Goal: Task Accomplishment & Management: Manage account settings

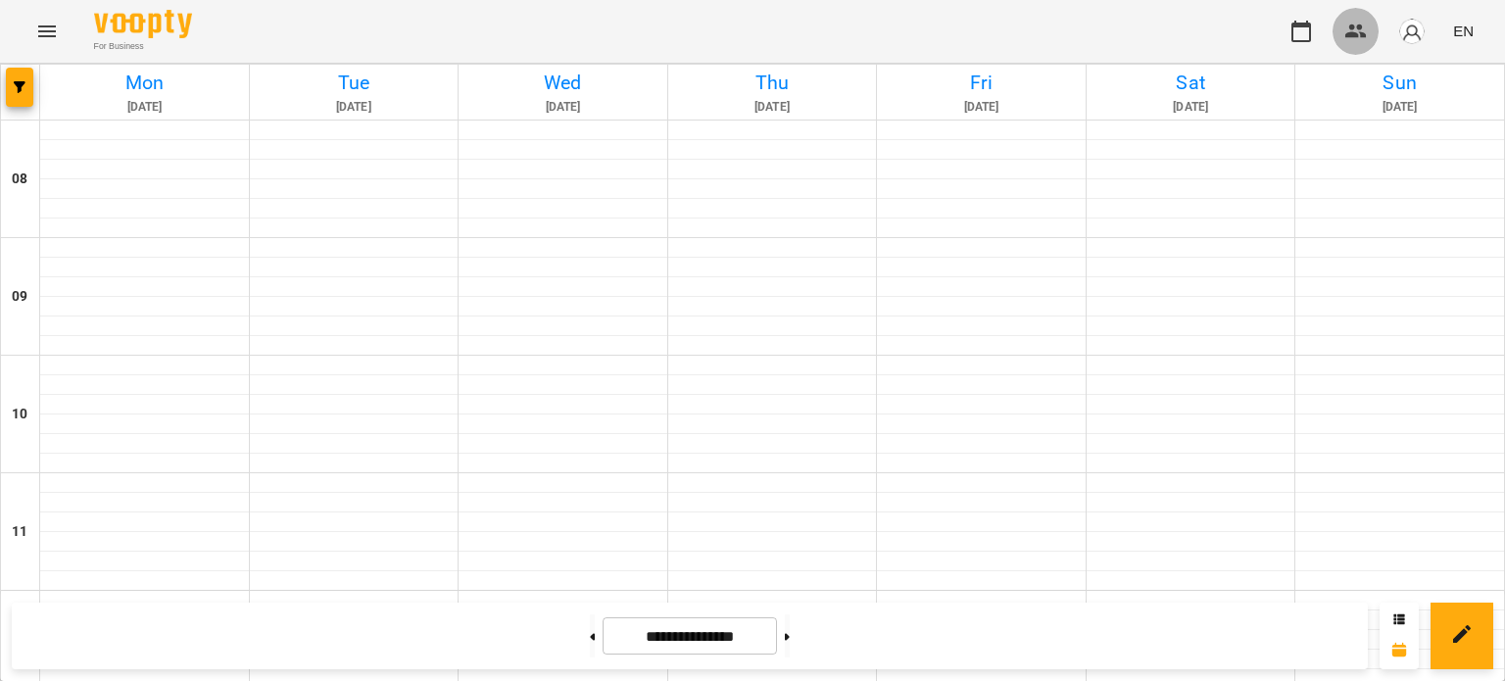
click at [1350, 26] on icon "button" at bounding box center [1356, 31] width 22 height 14
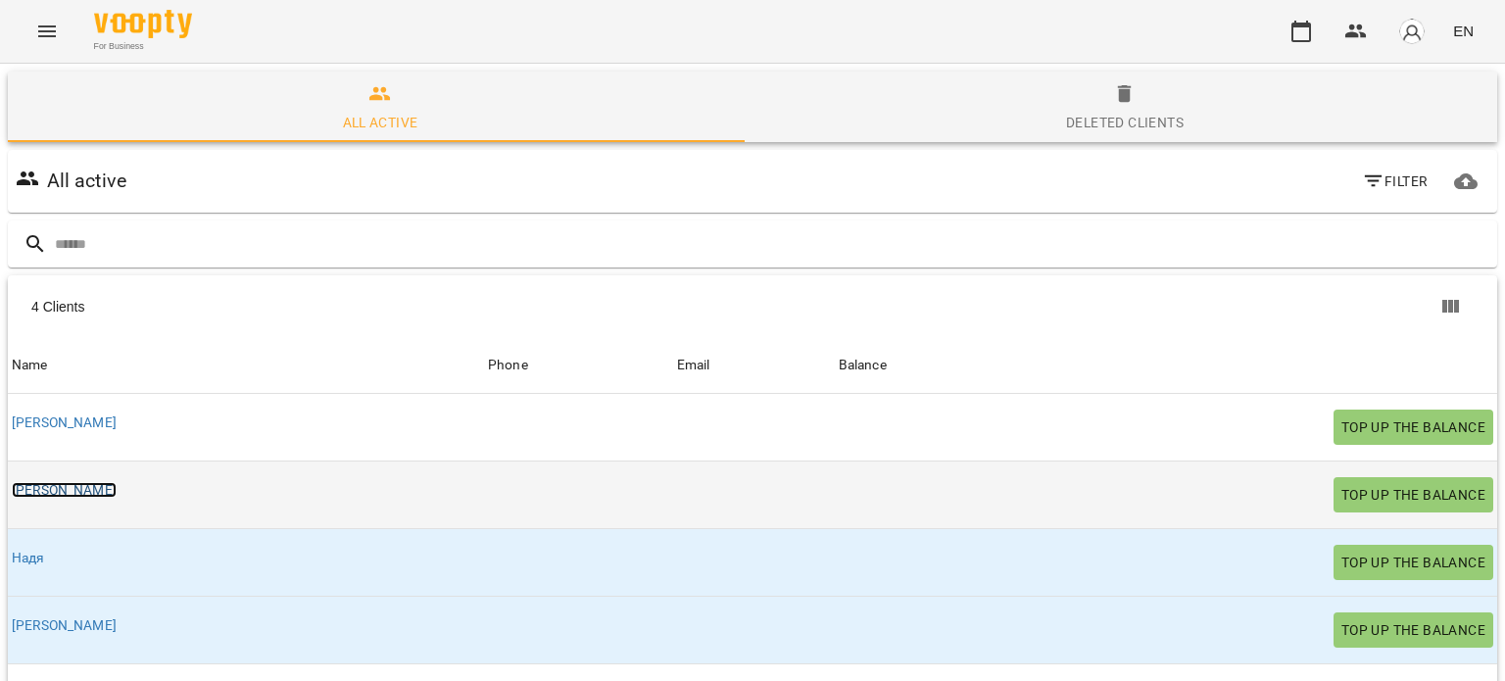
click at [31, 496] on link "[PERSON_NAME]" at bounding box center [64, 490] width 105 height 16
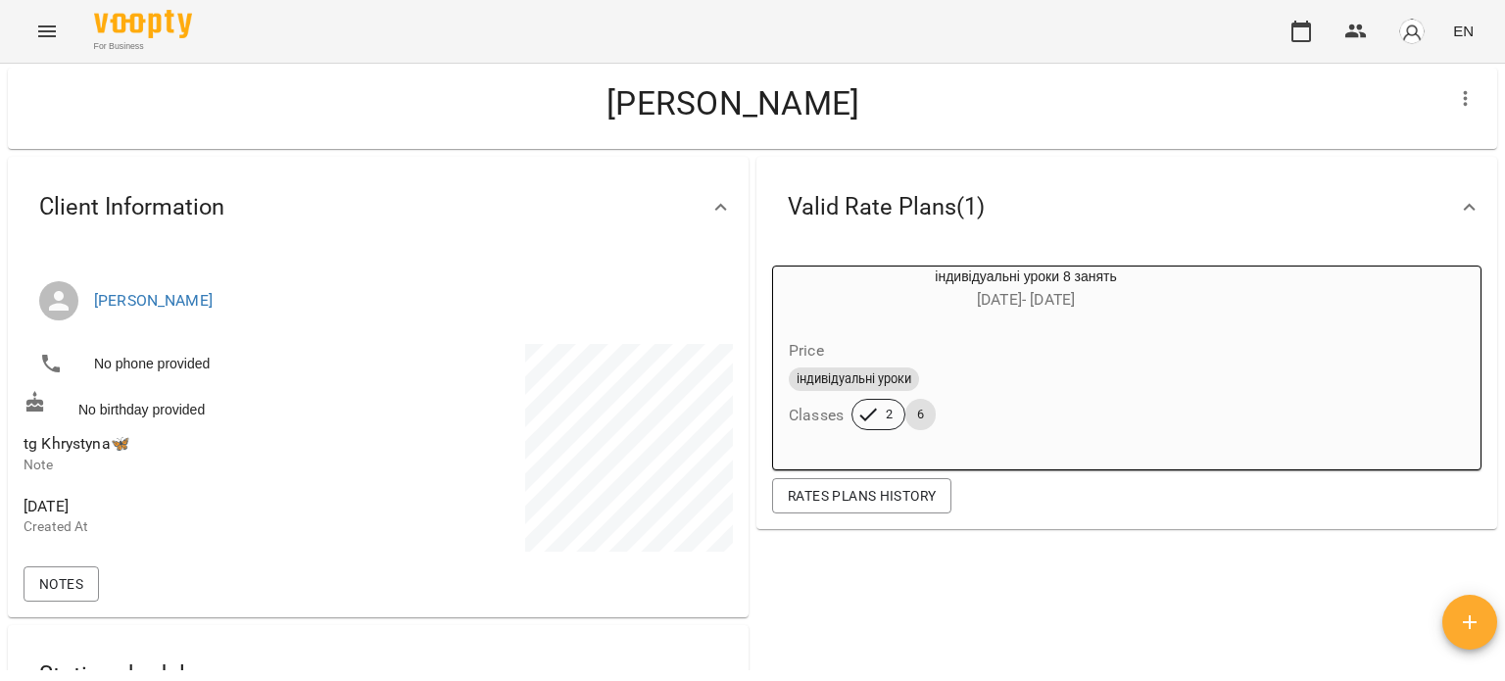
scroll to position [34, 0]
click at [1354, 34] on icon "button" at bounding box center [1356, 31] width 22 height 14
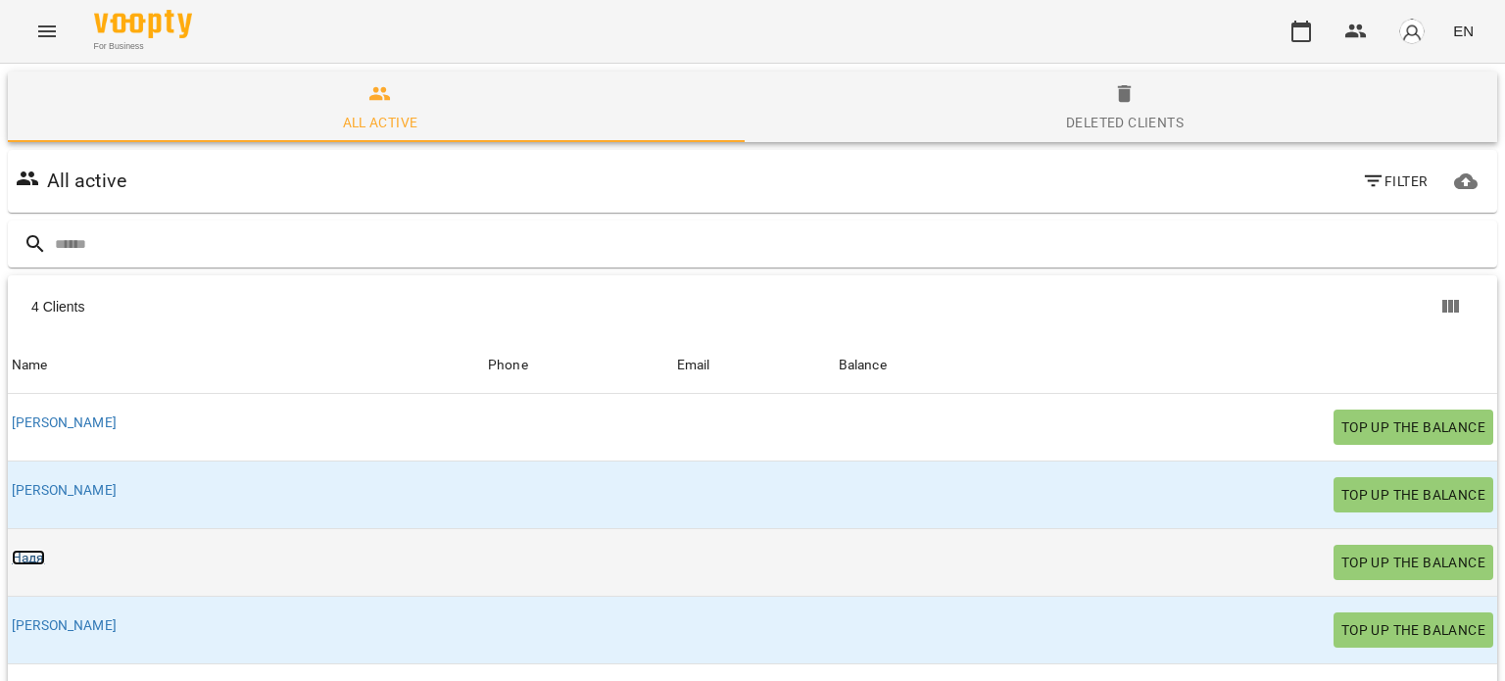
click at [24, 554] on link "Надя" at bounding box center [28, 558] width 33 height 16
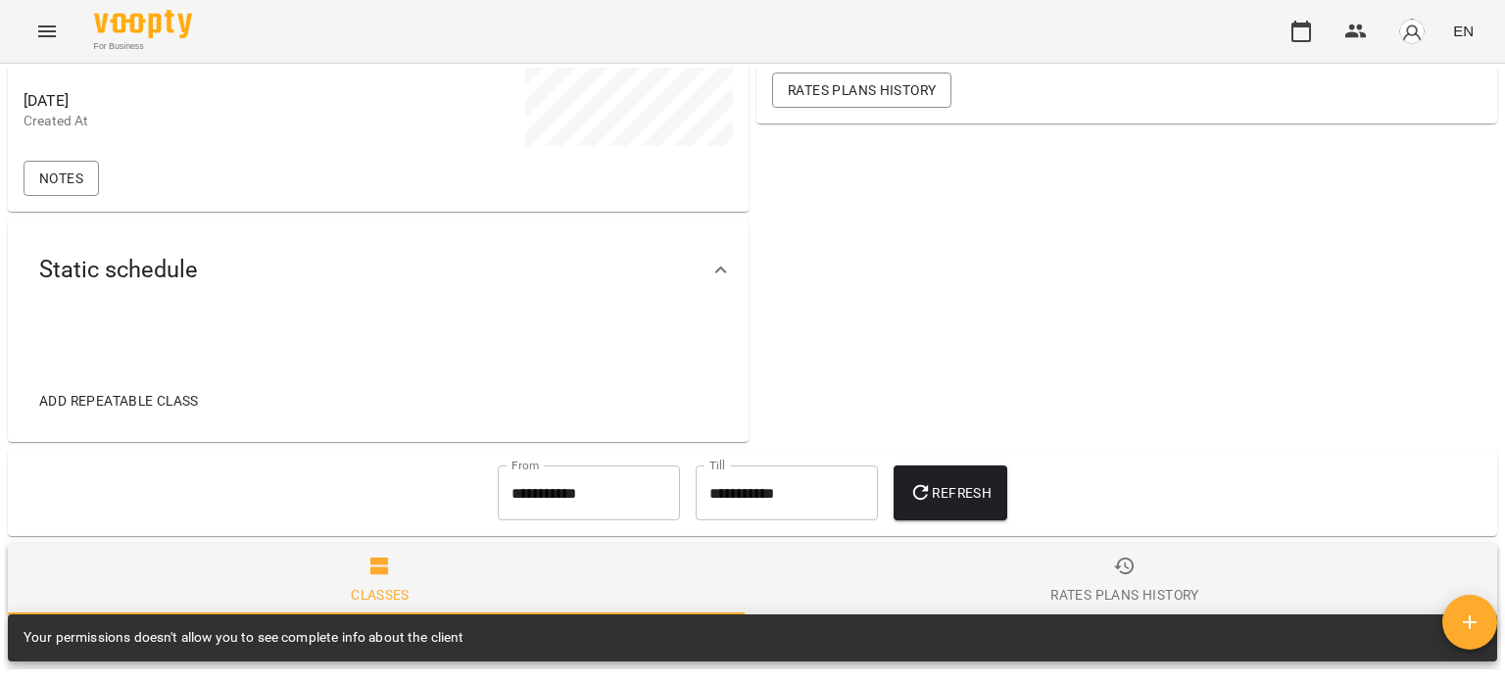
scroll to position [440, 0]
click at [801, 284] on div "Valid Rate Plans ( 1 ) індивідуальні уроки 8 занять [DATE] - [DATE] Price індив…" at bounding box center [1127, 98] width 749 height 700
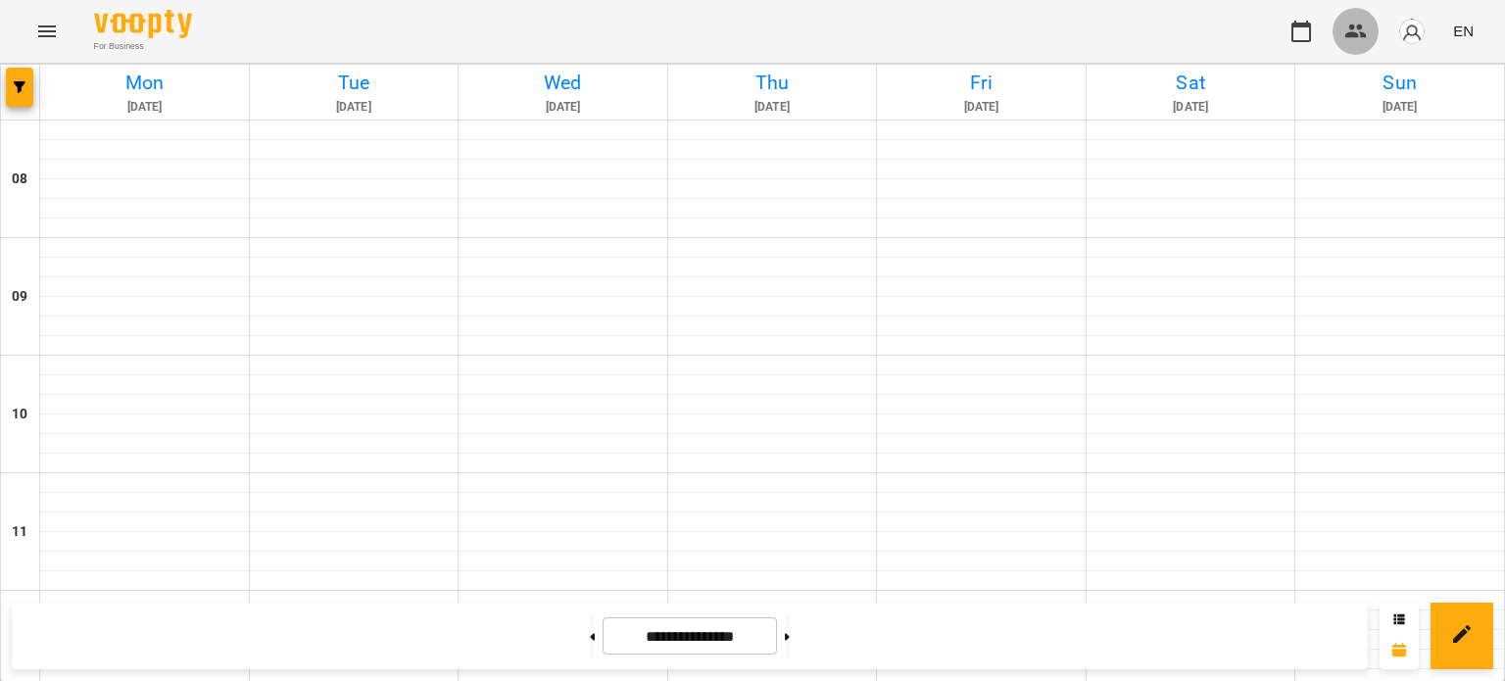
click at [1356, 23] on icon "button" at bounding box center [1357, 32] width 24 height 24
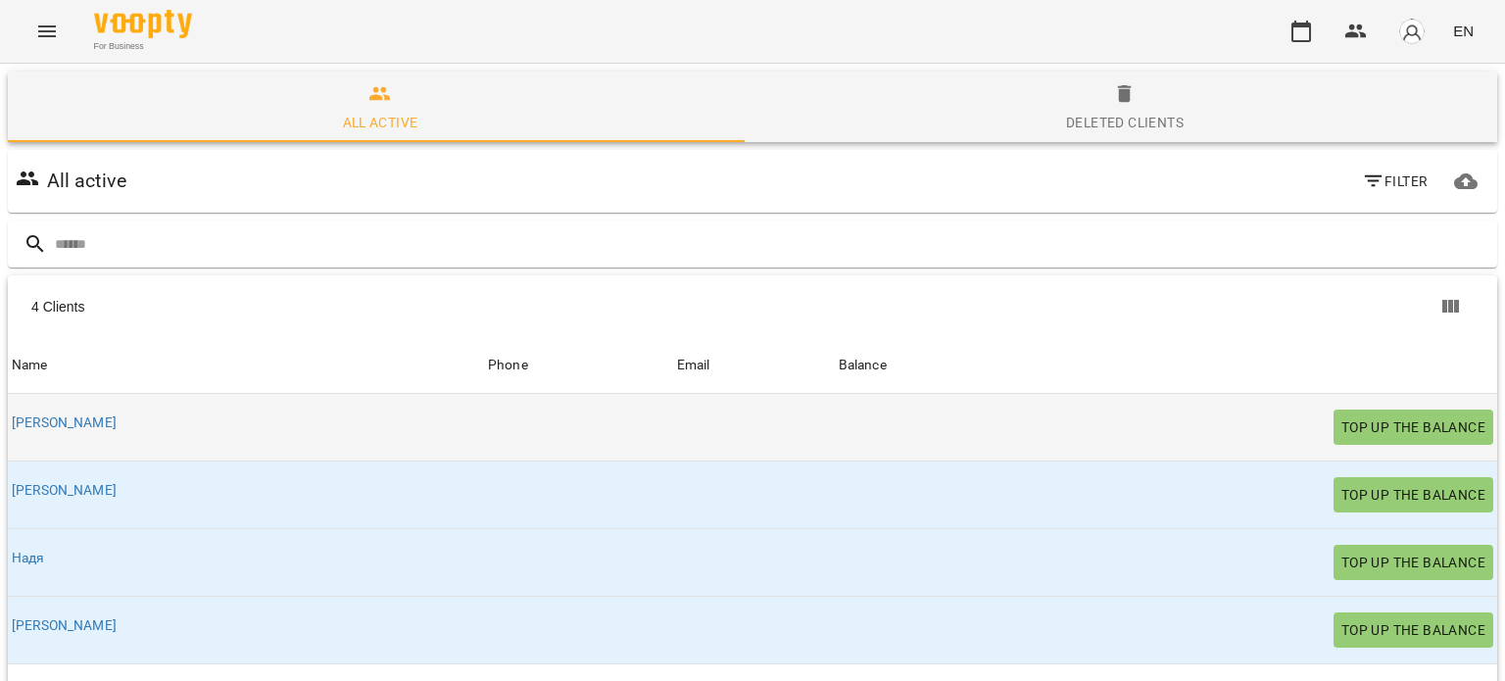
scroll to position [102, 0]
click at [41, 415] on link "[PERSON_NAME]" at bounding box center [64, 423] width 105 height 16
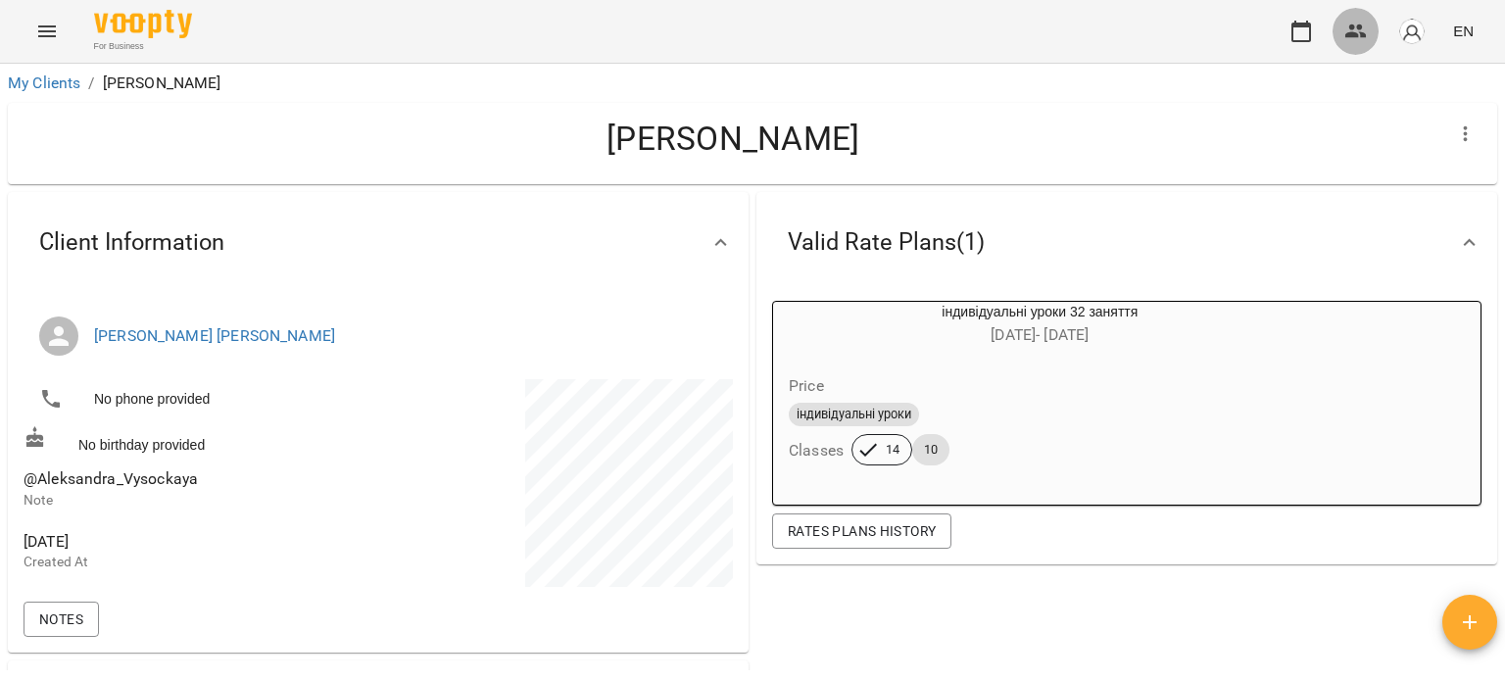
click at [1356, 24] on icon "button" at bounding box center [1357, 32] width 24 height 24
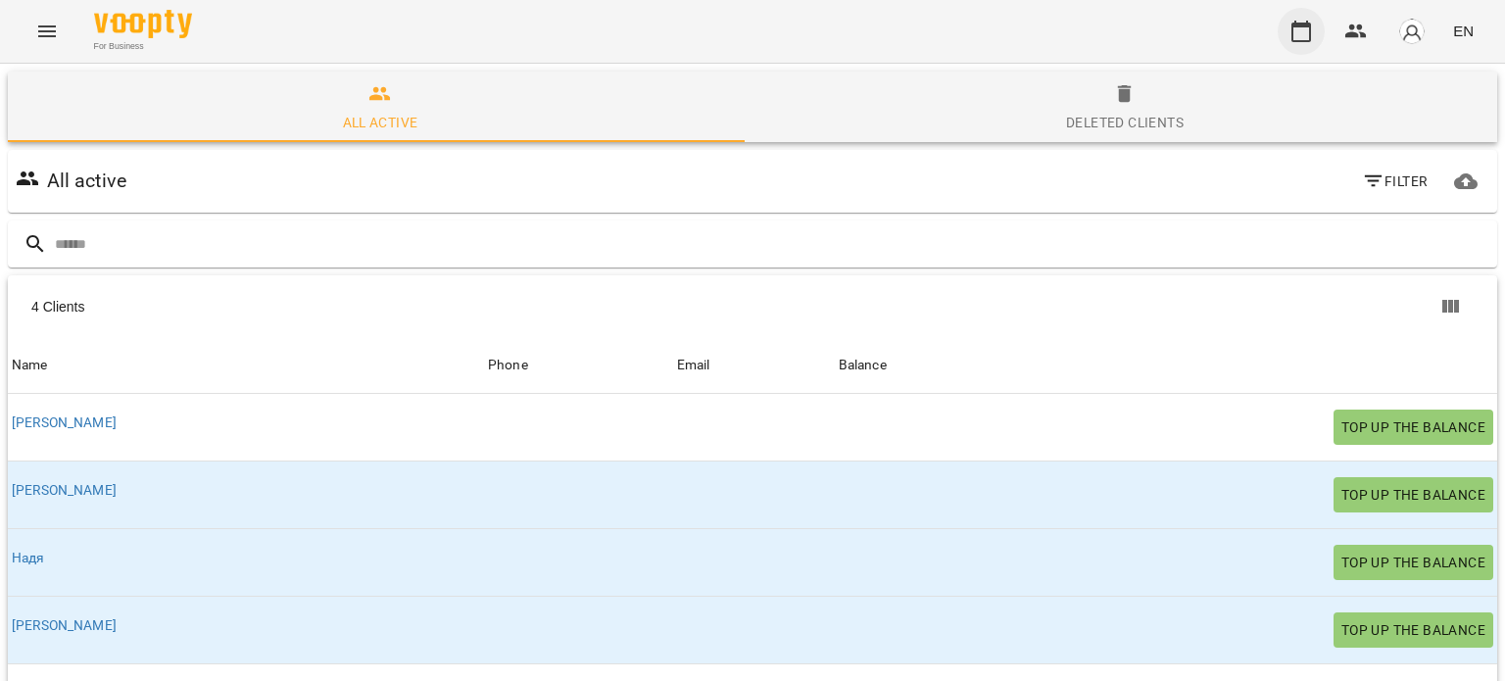
click at [1302, 28] on icon "button" at bounding box center [1302, 32] width 24 height 24
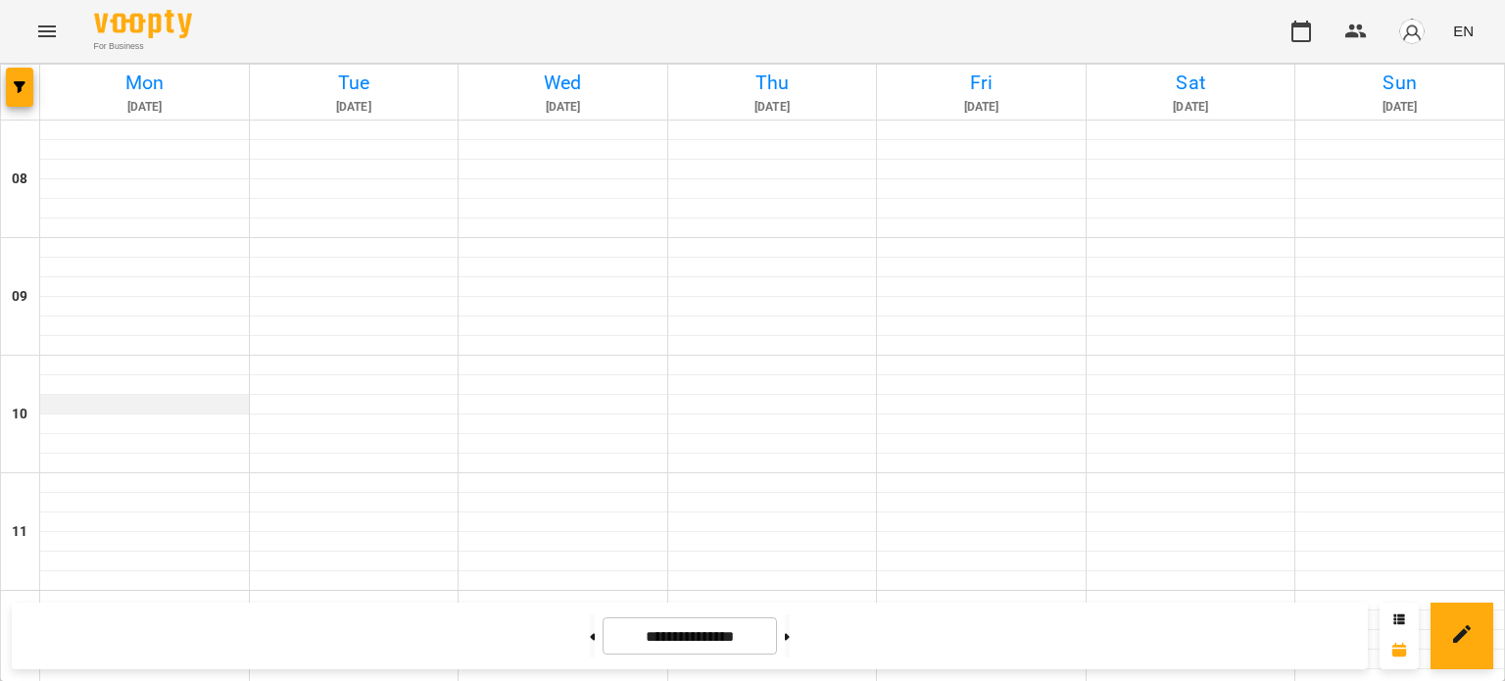
scroll to position [912, 0]
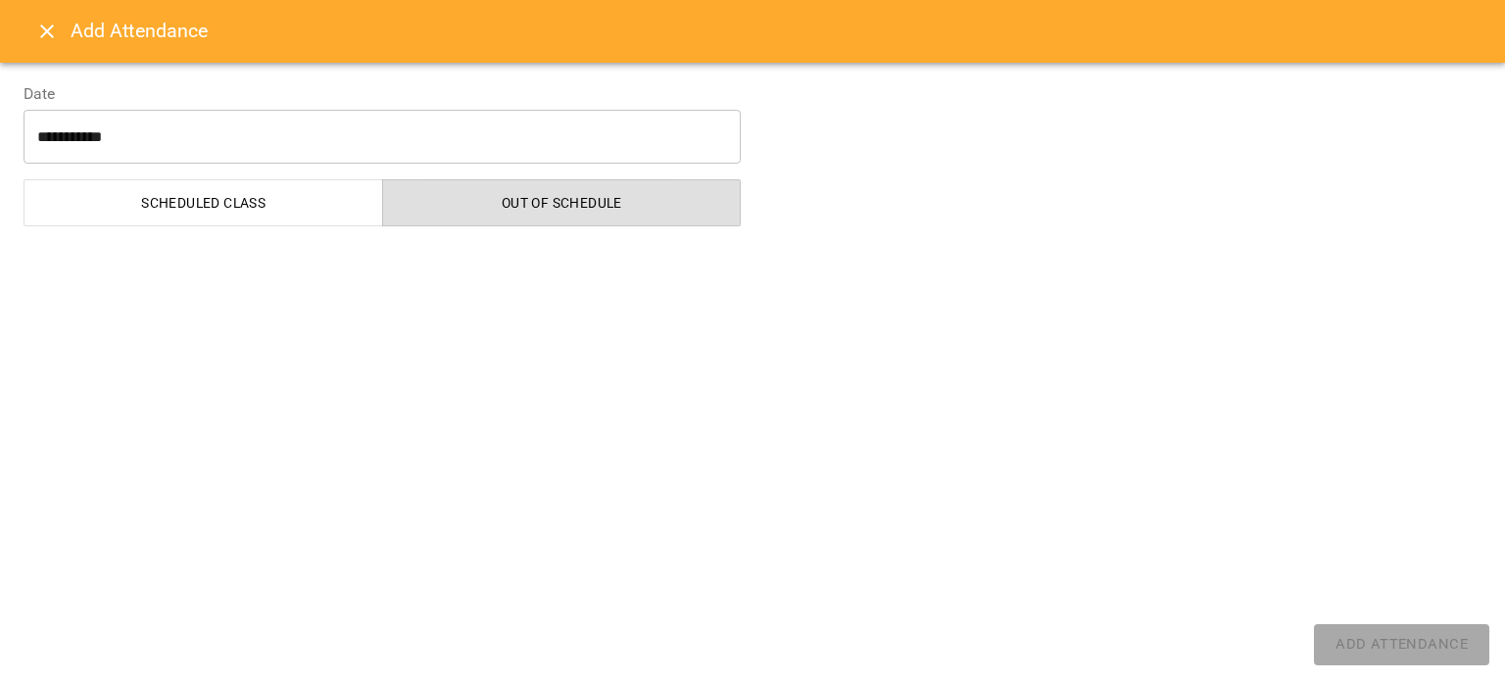
select select "**********"
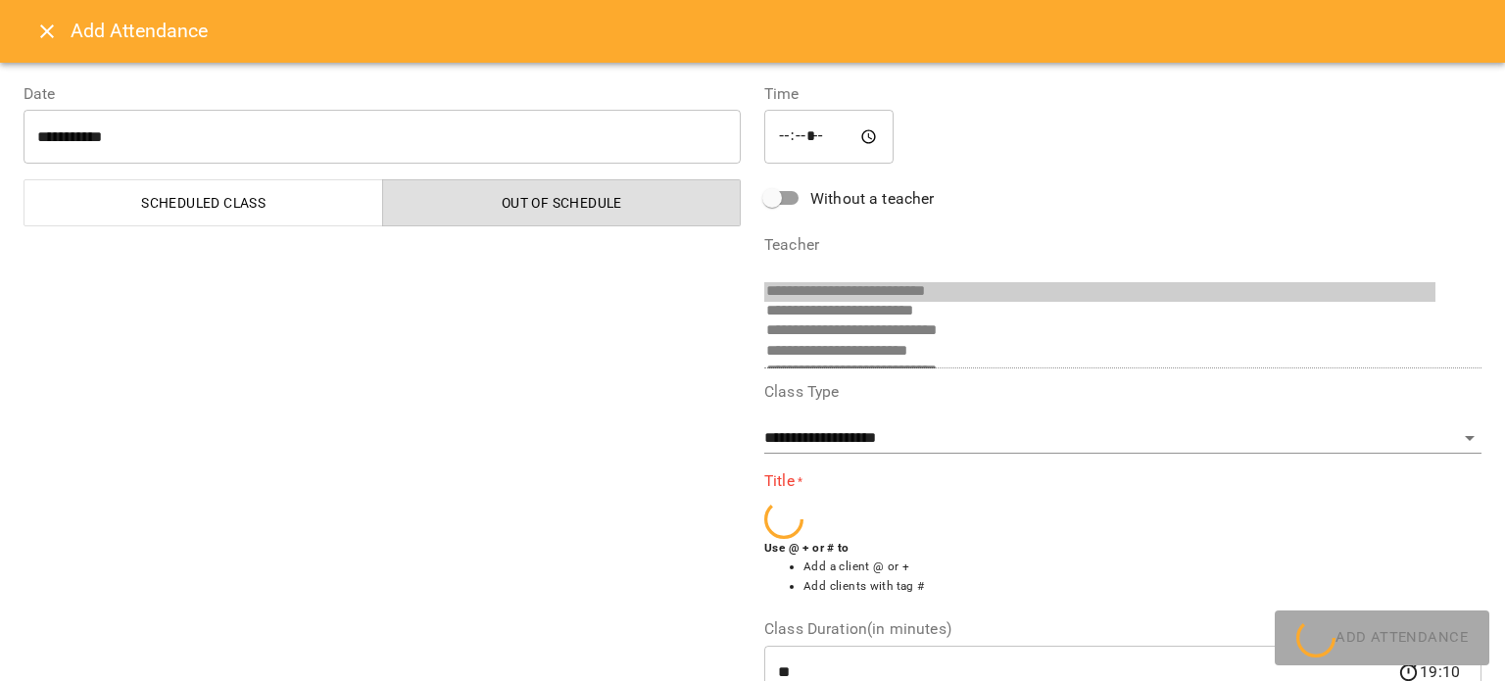
scroll to position [527, 0]
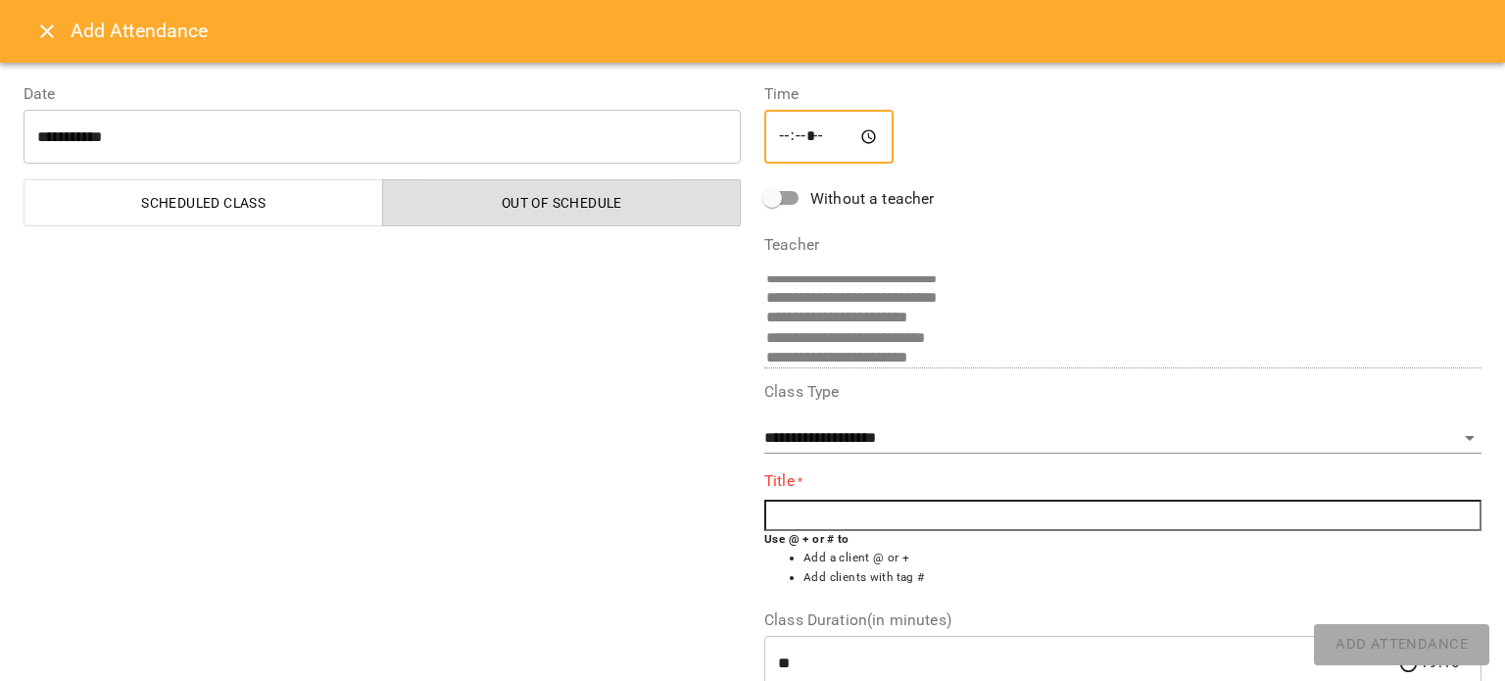
click at [827, 137] on input "*****" at bounding box center [828, 137] width 129 height 55
type input "*****"
click at [787, 514] on input "text" at bounding box center [1122, 515] width 717 height 31
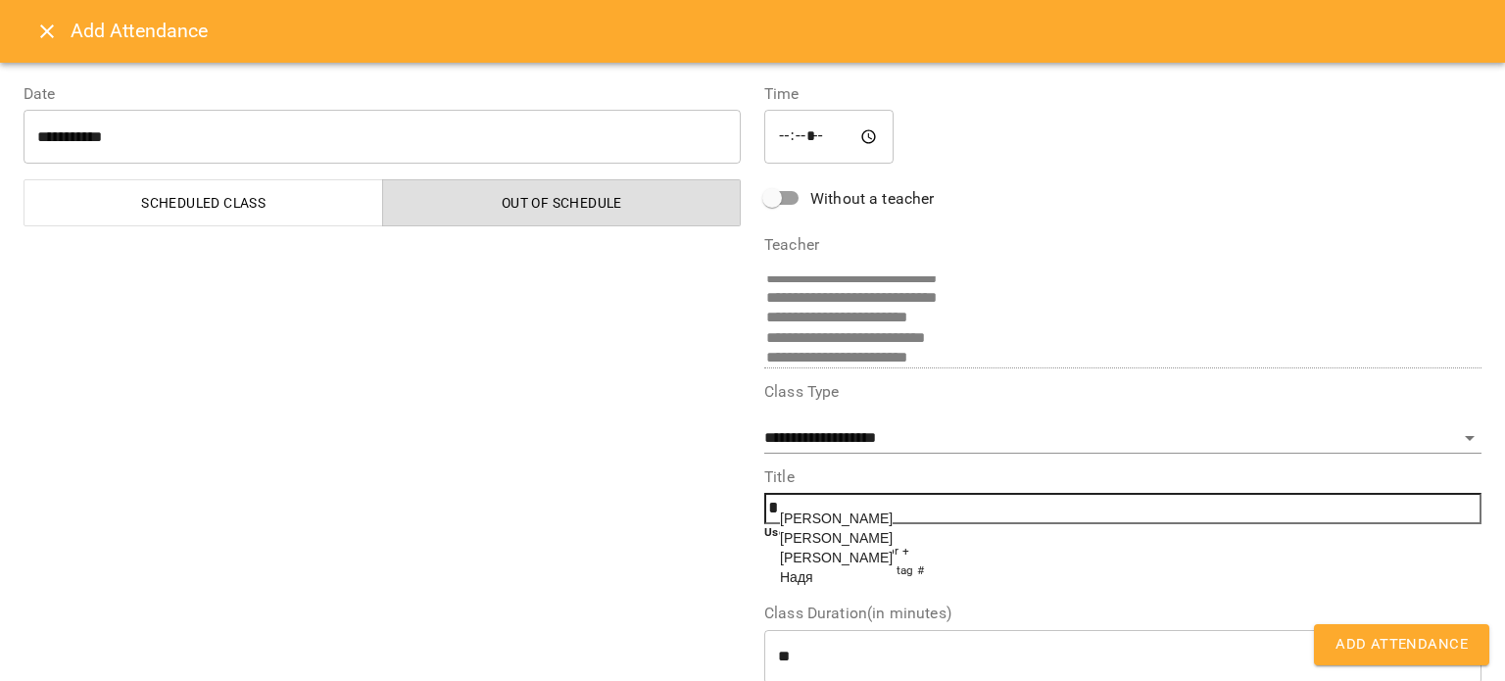
click at [816, 517] on span "[PERSON_NAME]" at bounding box center [836, 519] width 113 height 16
type input "**********"
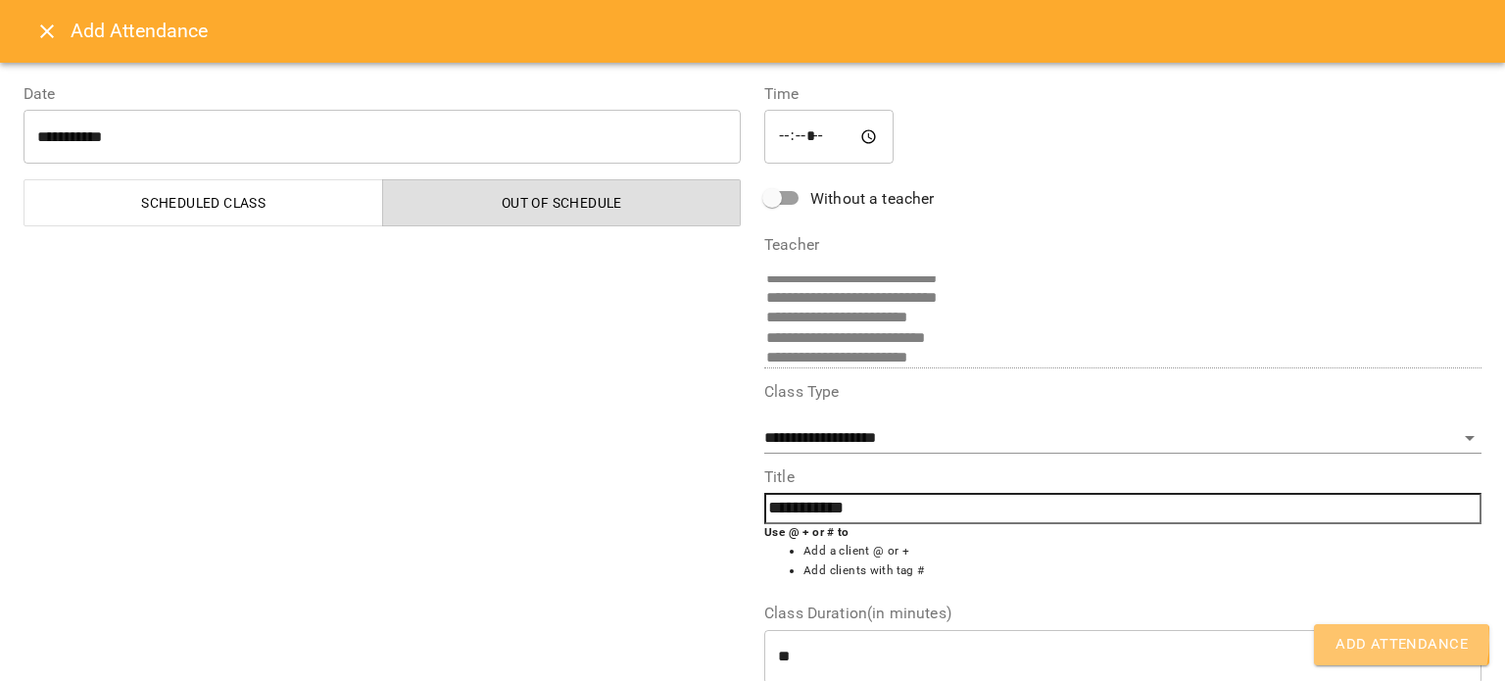
click at [1363, 640] on span "Add Attendance" at bounding box center [1402, 644] width 132 height 25
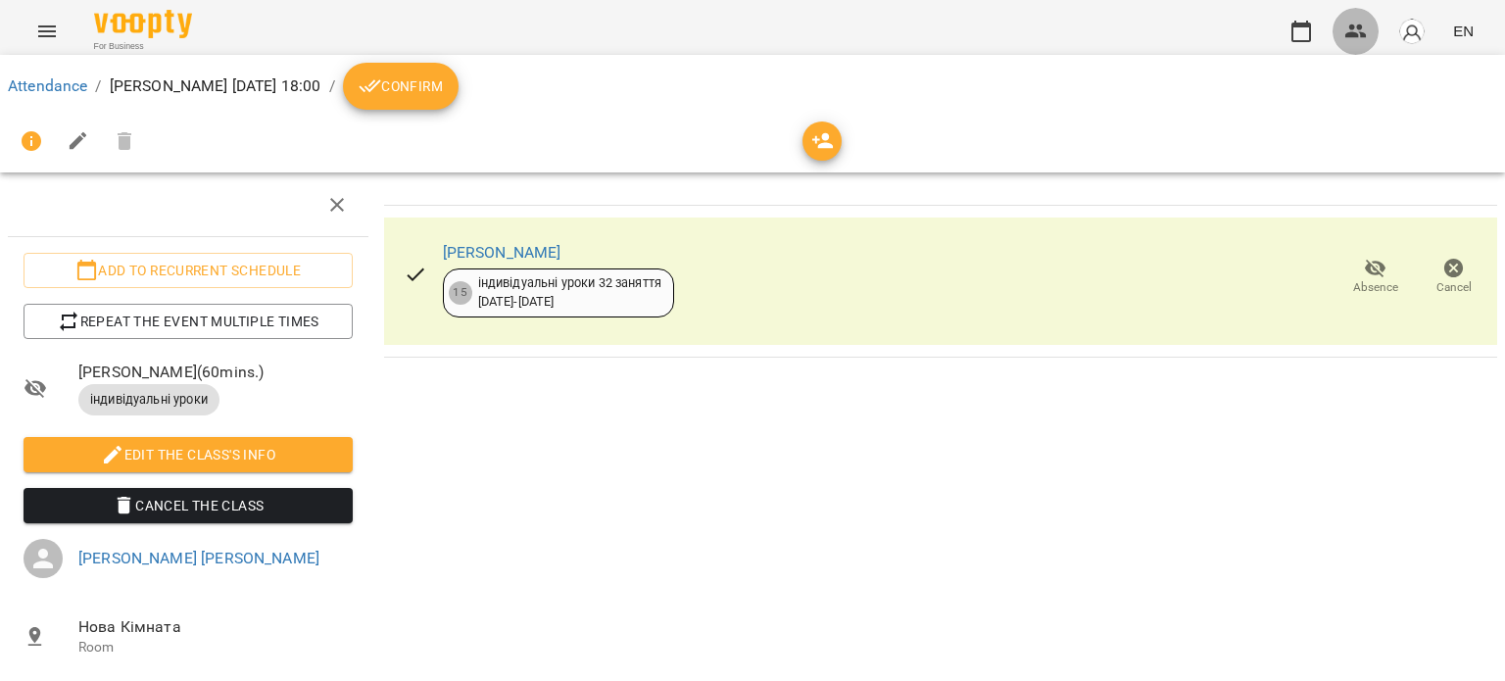
click at [1350, 29] on icon "button" at bounding box center [1357, 32] width 24 height 24
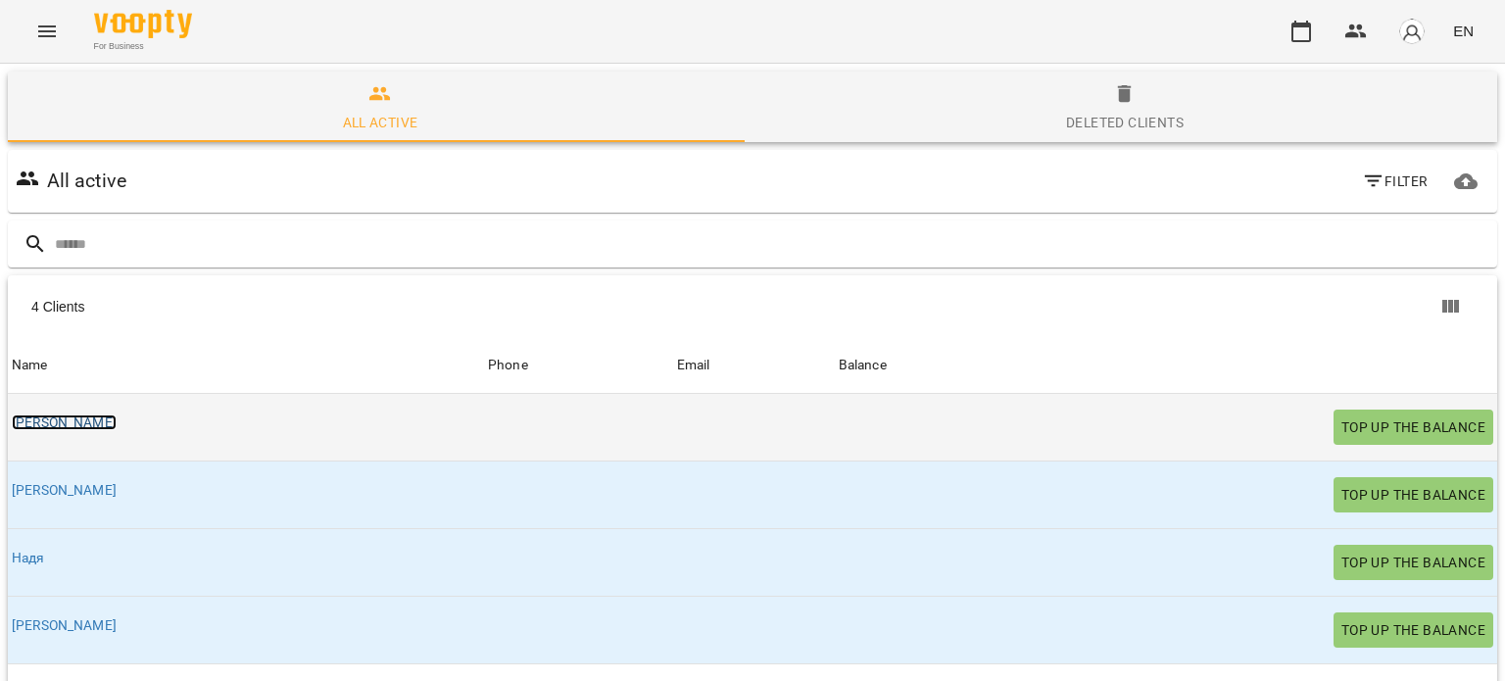
click at [71, 420] on link "[PERSON_NAME]" at bounding box center [64, 423] width 105 height 16
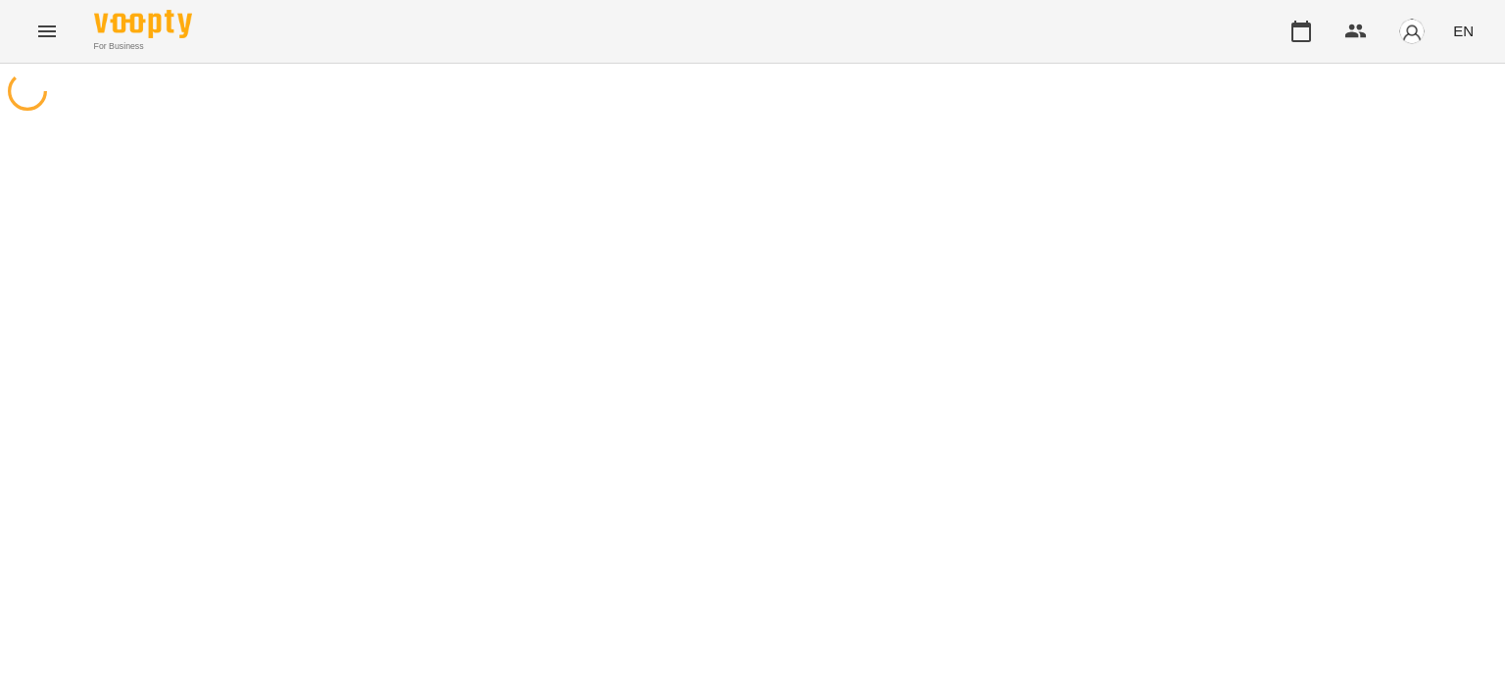
click at [71, 420] on div at bounding box center [752, 404] width 1505 height 681
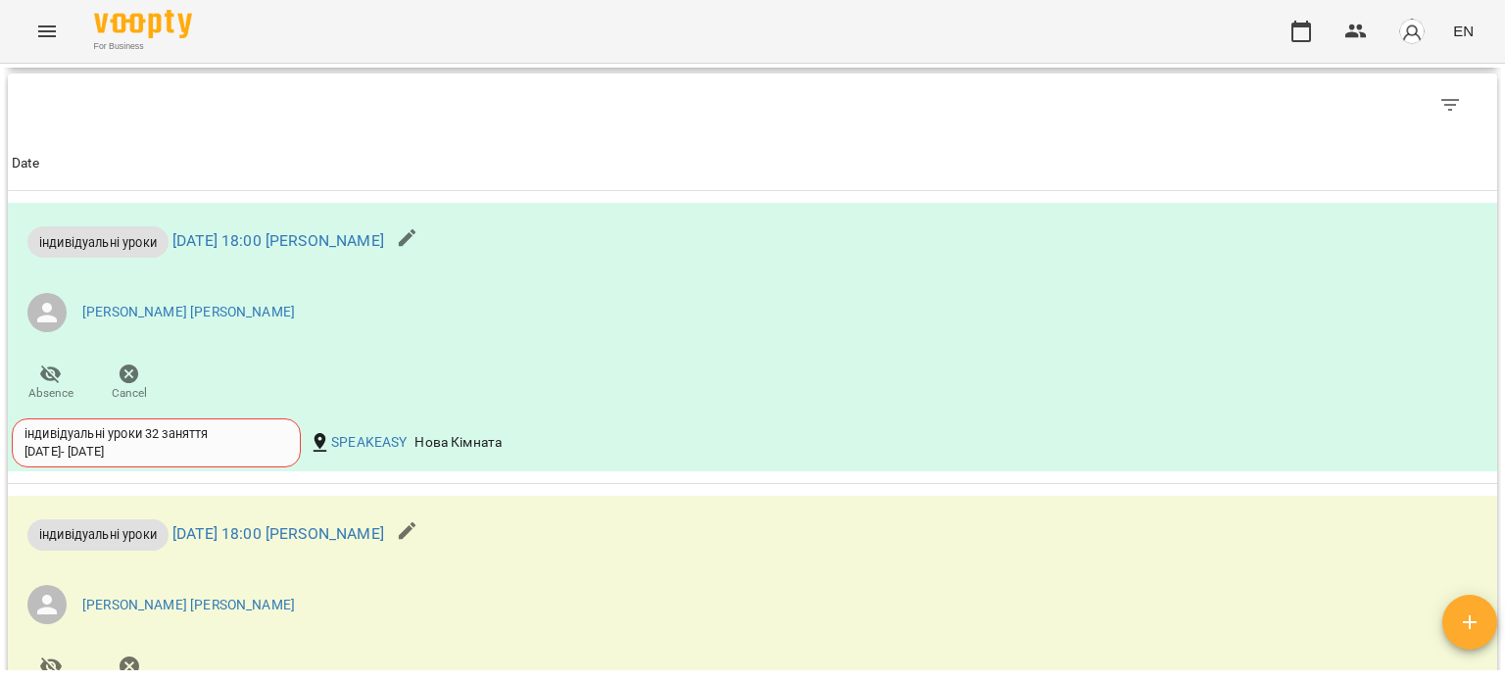
scroll to position [1035, 0]
